Goal: Transaction & Acquisition: Subscribe to service/newsletter

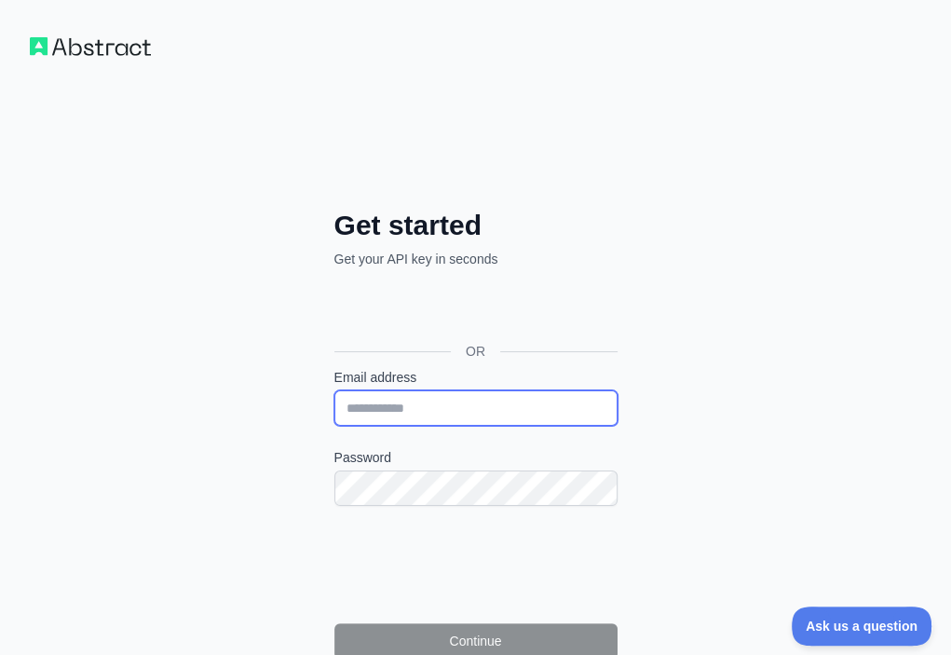
click at [334, 390] on input "Email address" at bounding box center [475, 407] width 283 height 35
paste input "**********"
type input "**********"
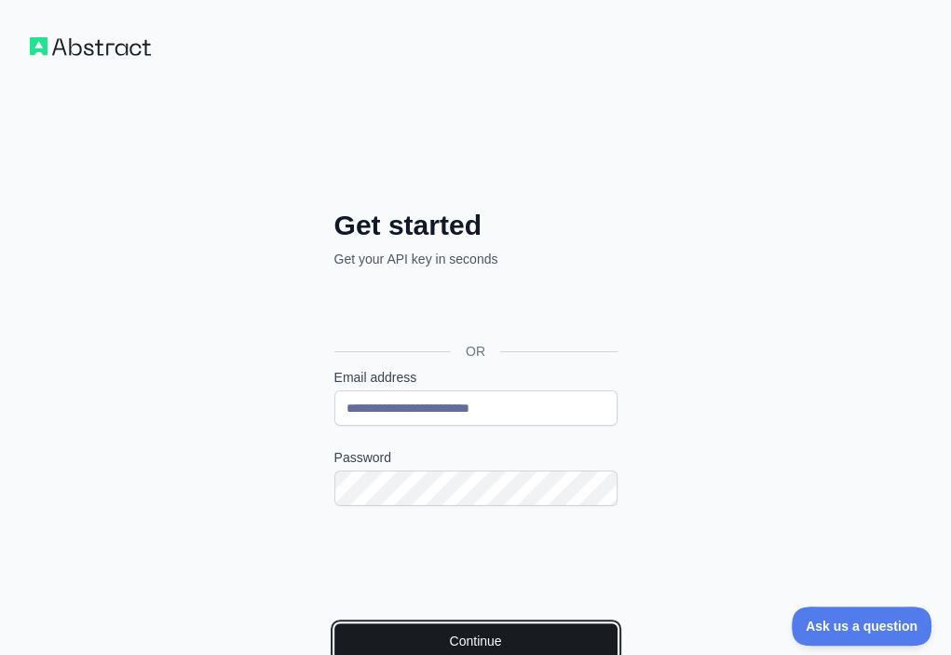
click at [334, 623] on button "Continue" at bounding box center [475, 640] width 283 height 35
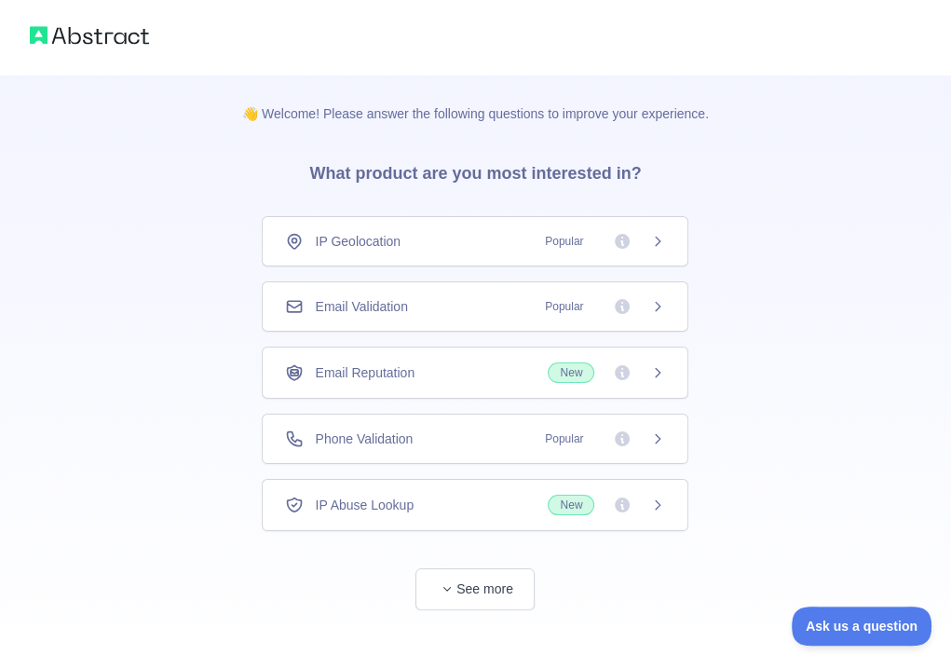
click at [414, 315] on div "Email Validation Popular" at bounding box center [475, 306] width 427 height 50
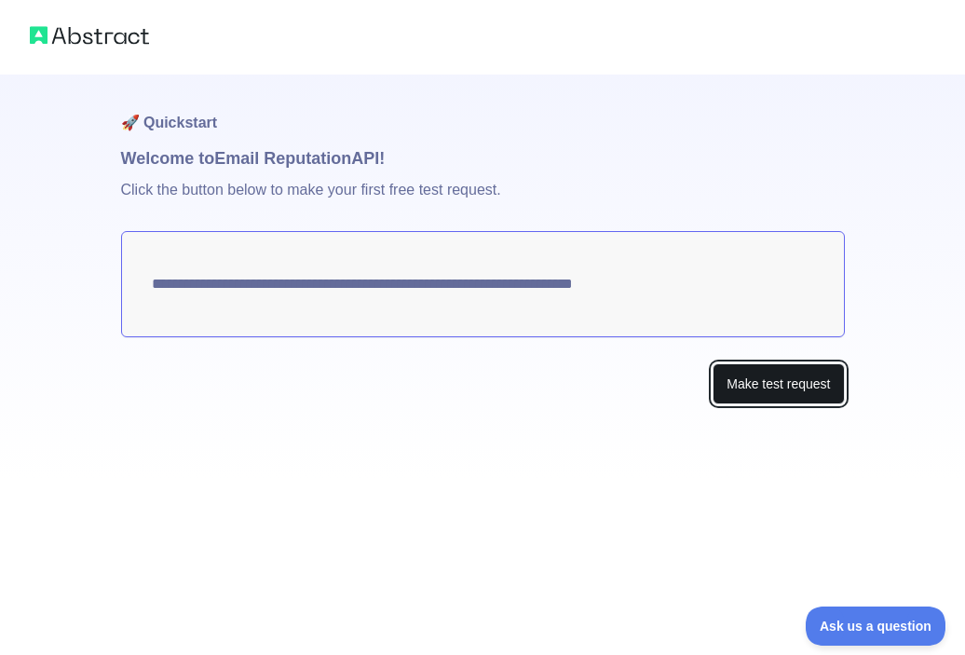
click at [734, 385] on button "Make test request" at bounding box center [778, 384] width 131 height 42
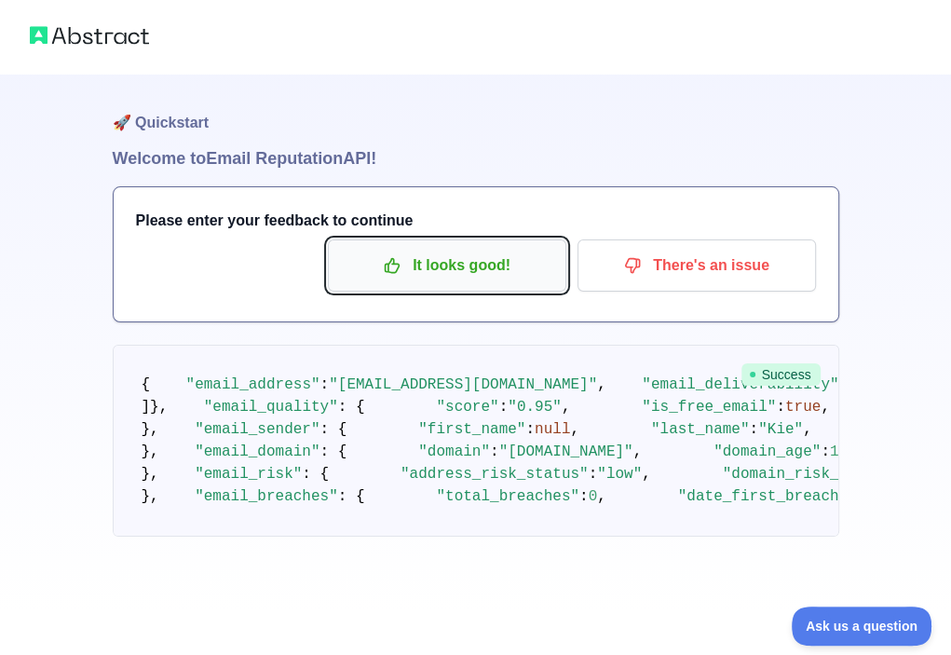
click at [463, 260] on p "It looks good!" at bounding box center [447, 266] width 211 height 32
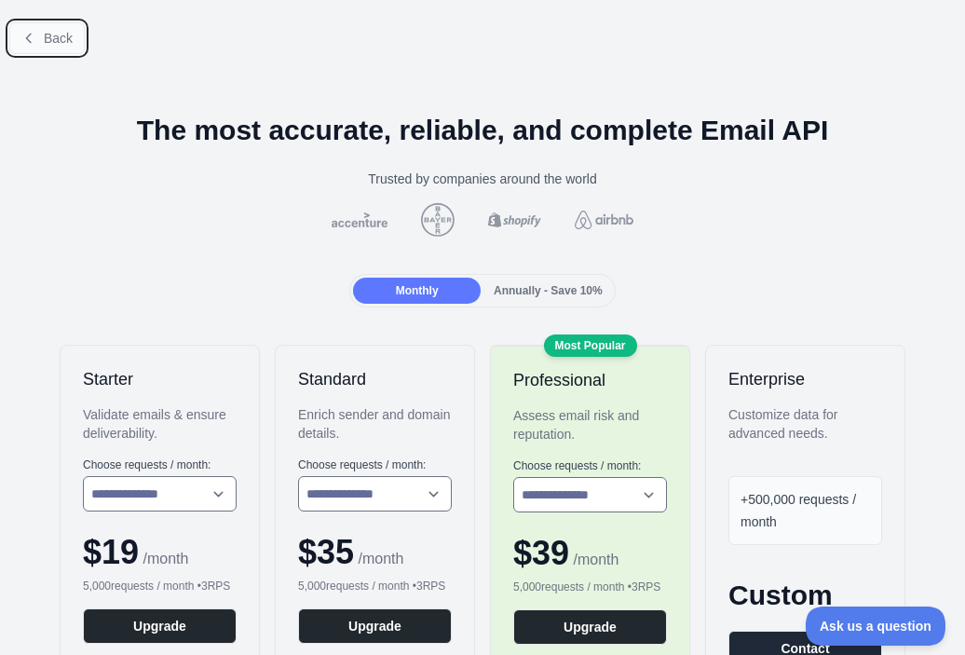
click at [63, 42] on span "Back" at bounding box center [58, 38] width 29 height 15
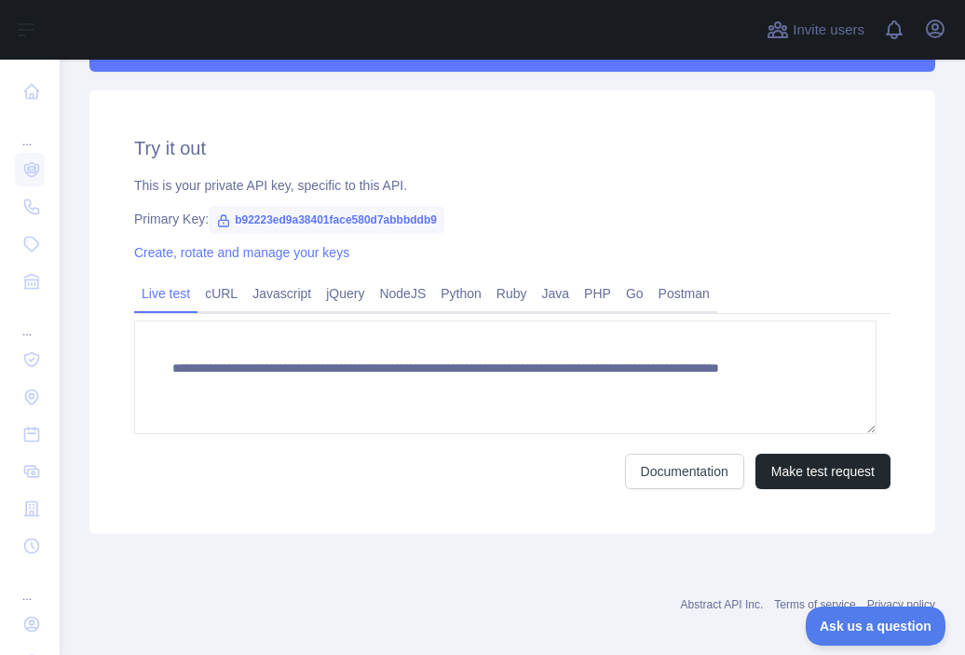
scroll to position [623, 0]
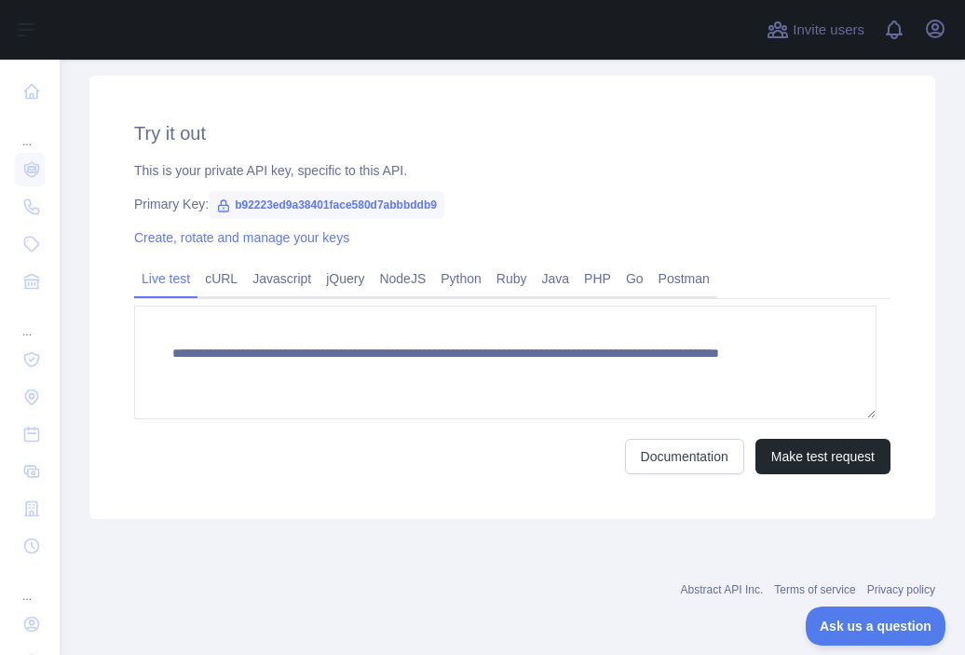
click at [363, 207] on span "b92223ed9a38401face580d7abbbddb9" at bounding box center [327, 205] width 236 height 28
copy span "b92223ed9a38401face580d7abbbddb9"
